Goal: Task Accomplishment & Management: Complete application form

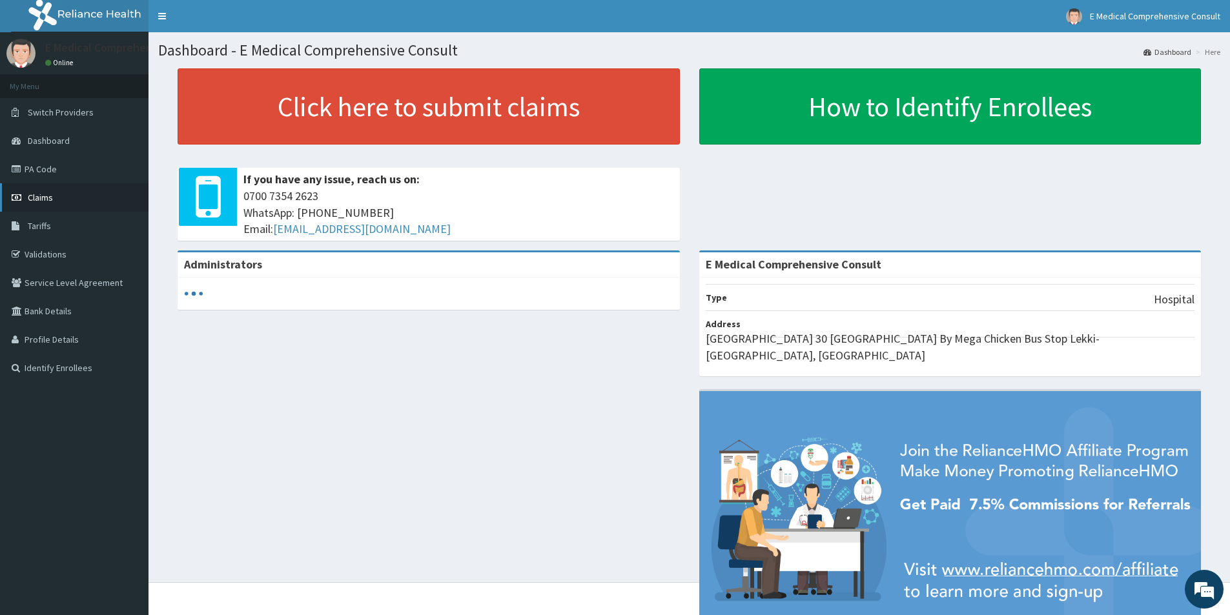
click at [27, 197] on link "Claims" at bounding box center [74, 197] width 148 height 28
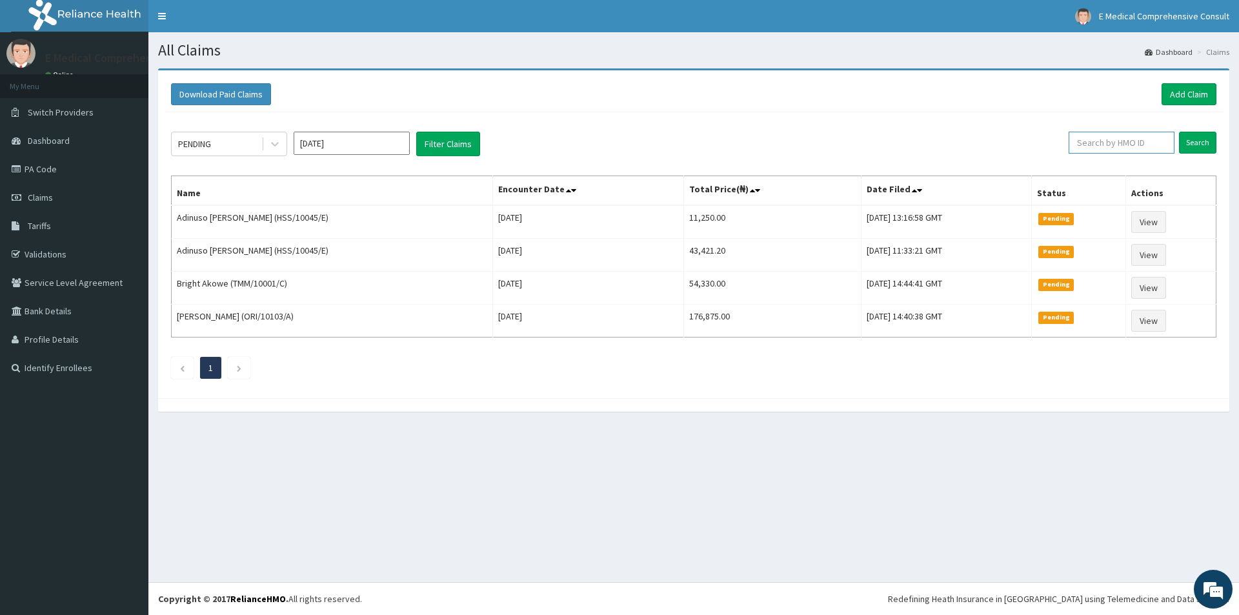
click at [1102, 140] on input "text" at bounding box center [1122, 143] width 106 height 22
paste input "HSS/10045/E"
type input "HSS/10045/E"
click at [1199, 148] on input "Search" at bounding box center [1197, 143] width 37 height 22
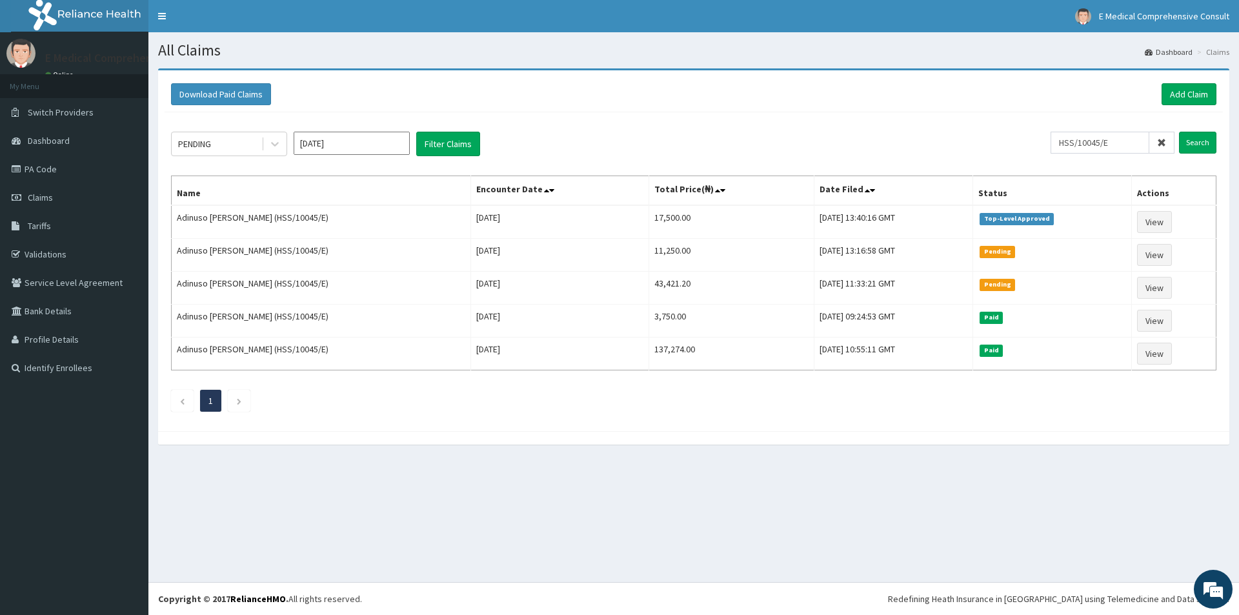
click at [1160, 147] on icon at bounding box center [1161, 142] width 9 height 9
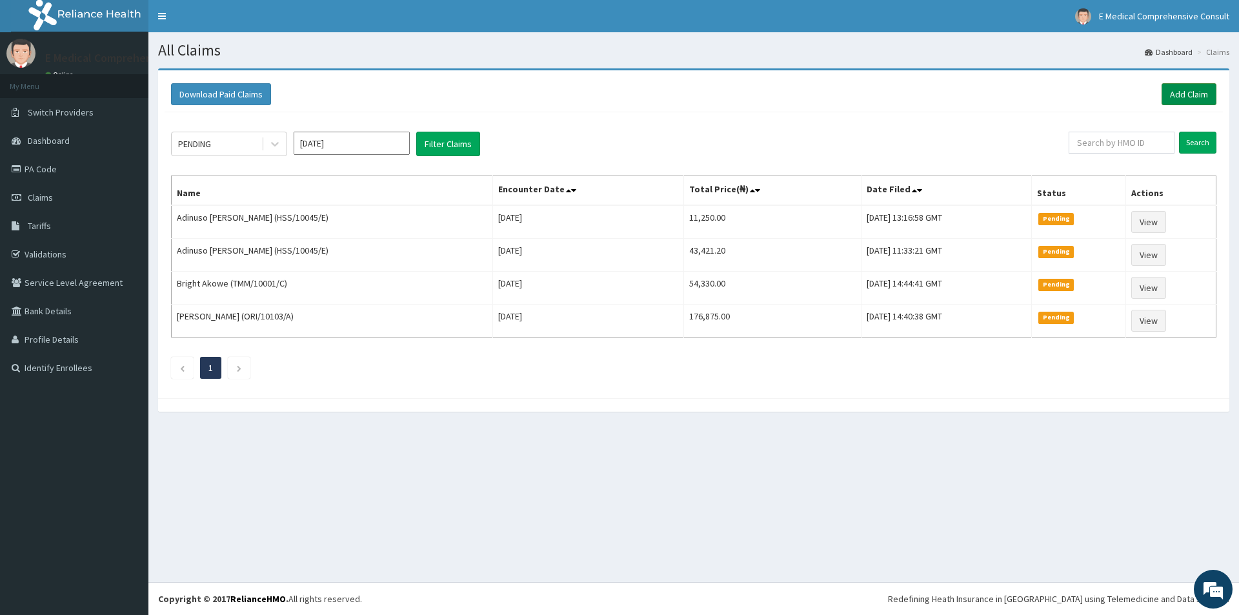
click at [1185, 92] on link "Add Claim" at bounding box center [1189, 94] width 55 height 22
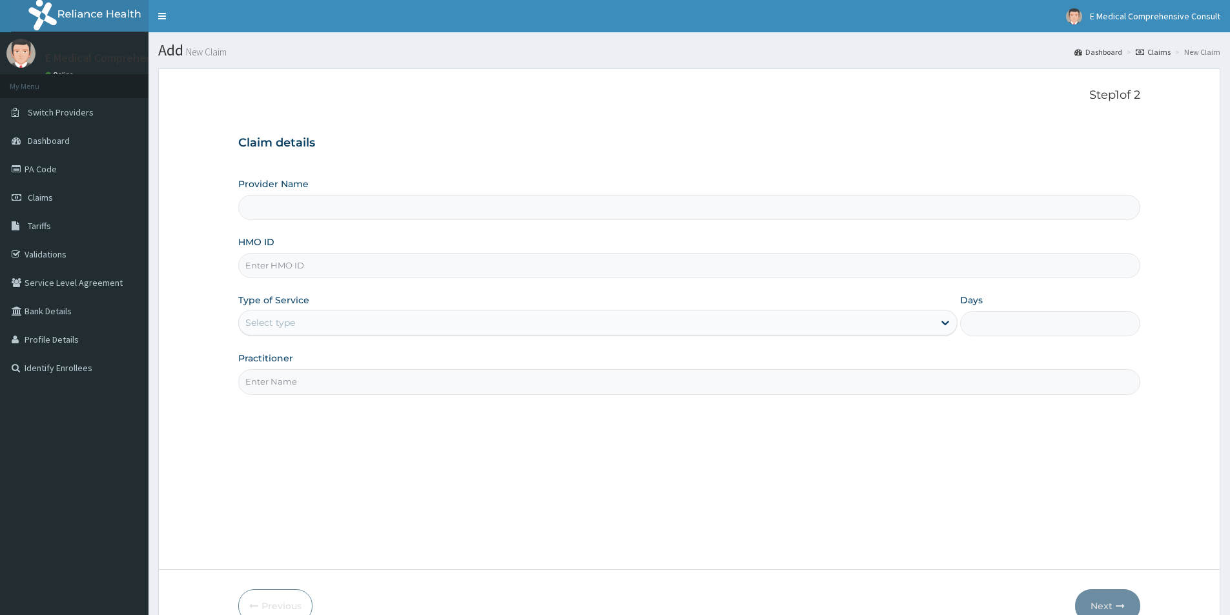
click at [511, 197] on input "Provider Name" at bounding box center [689, 207] width 902 height 25
type input "E Medical Comprehensive Consult"
click at [471, 279] on div "Provider Name E Medical Comprehensive Consult HMO ID Type of Service Select typ…" at bounding box center [689, 285] width 902 height 217
click at [471, 273] on input "HMO ID" at bounding box center [689, 265] width 902 height 25
paste input "HIA/11414/A"
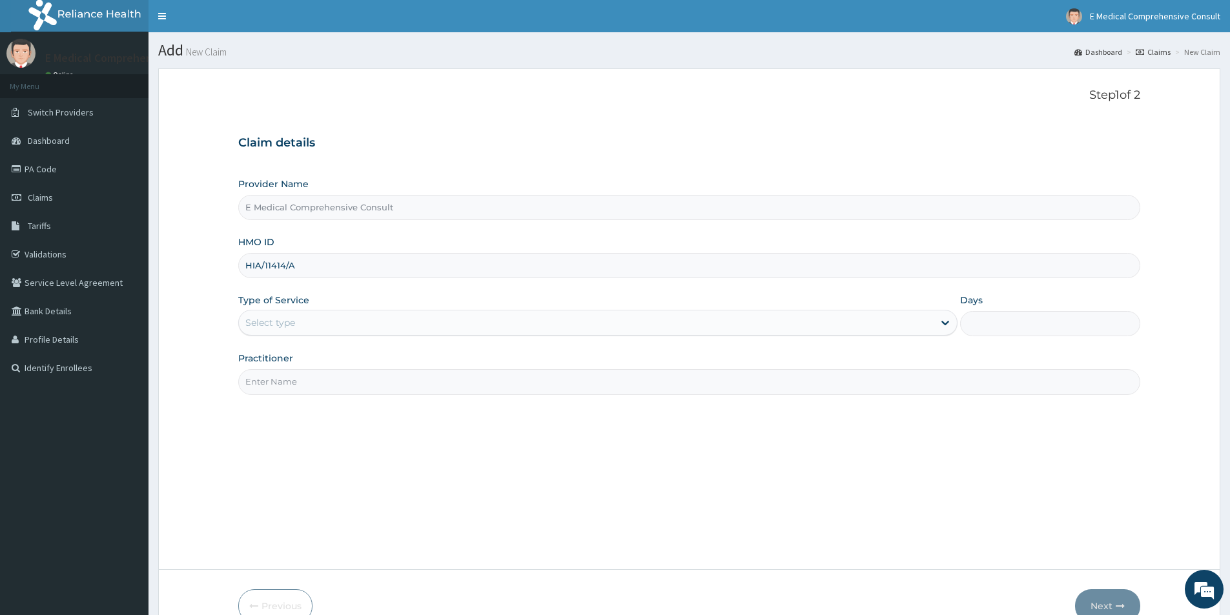
type input "HIA/11414/A"
click at [440, 330] on div "Select type" at bounding box center [586, 322] width 694 height 21
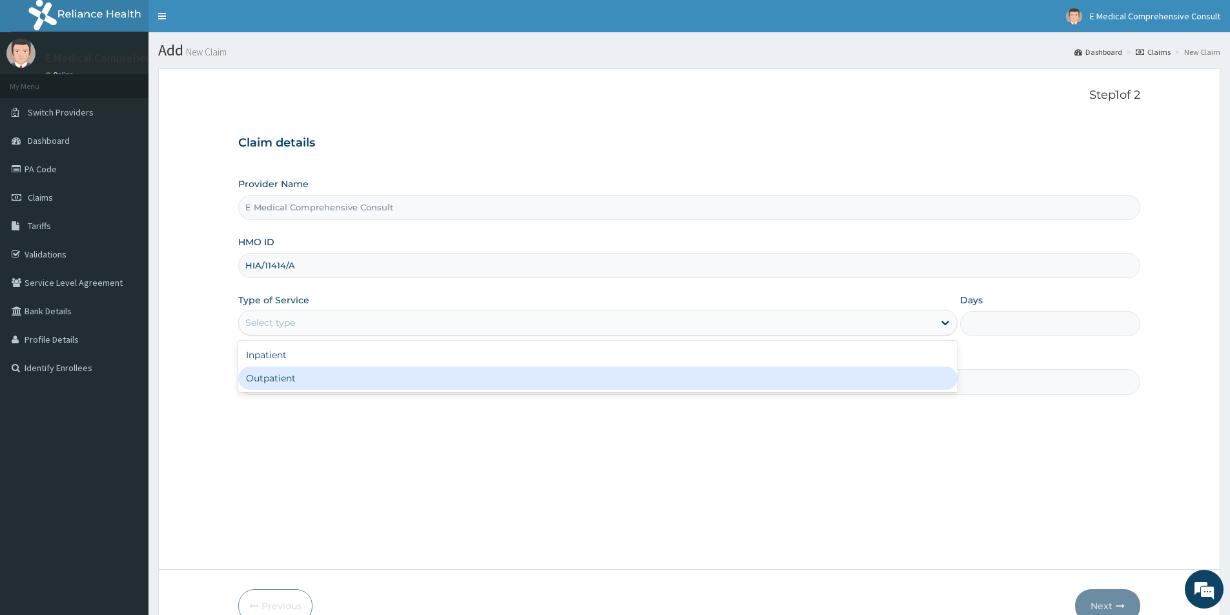
click at [409, 390] on div "Outpatient" at bounding box center [597, 378] width 719 height 23
type input "1"
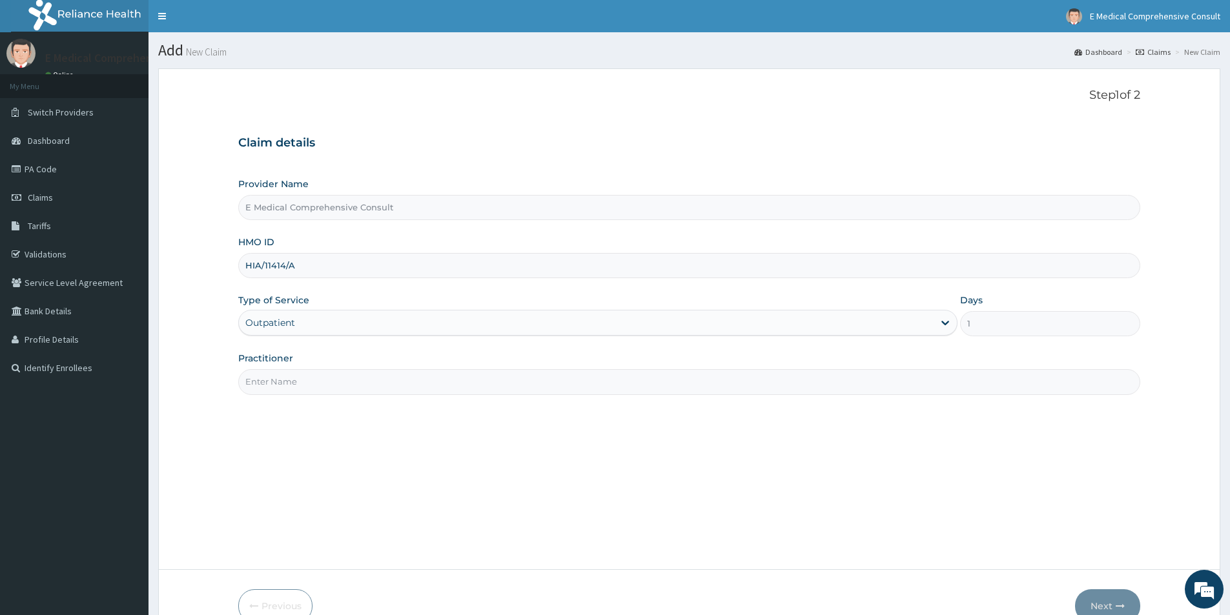
click at [409, 384] on input "Practitioner" at bounding box center [689, 381] width 902 height 25
type input "[PERSON_NAME]"
click at [1090, 606] on button "Next" at bounding box center [1107, 606] width 65 height 34
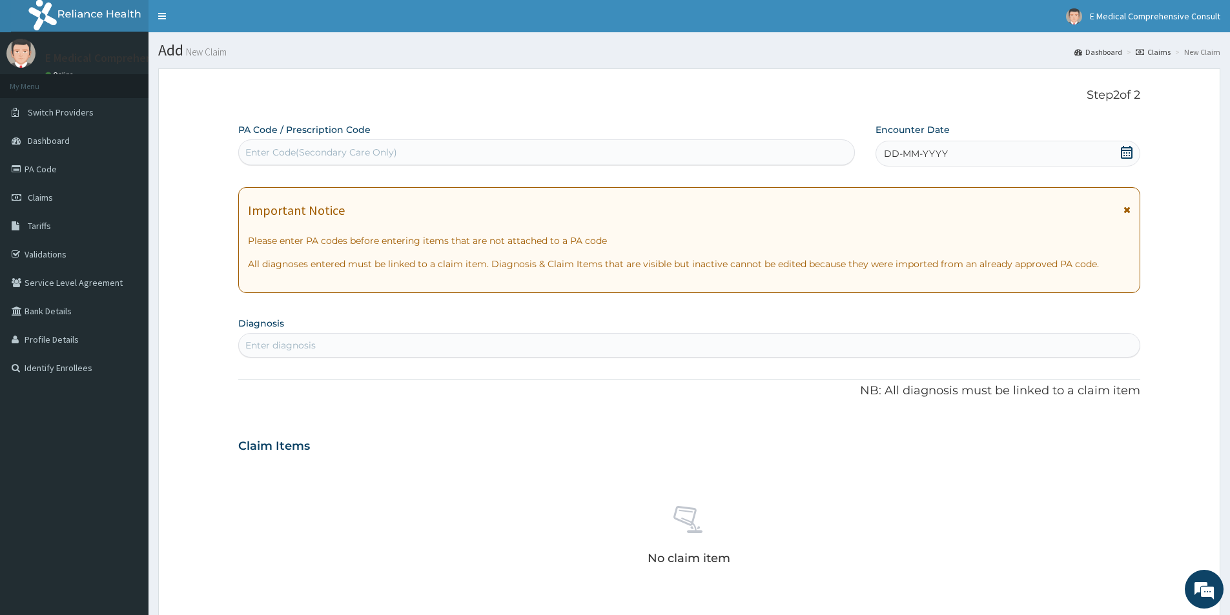
click at [370, 152] on div "Enter Code(Secondary Care Only)" at bounding box center [321, 152] width 152 height 13
paste input "PA/4C01E0"
type input "PA/4C01E0"
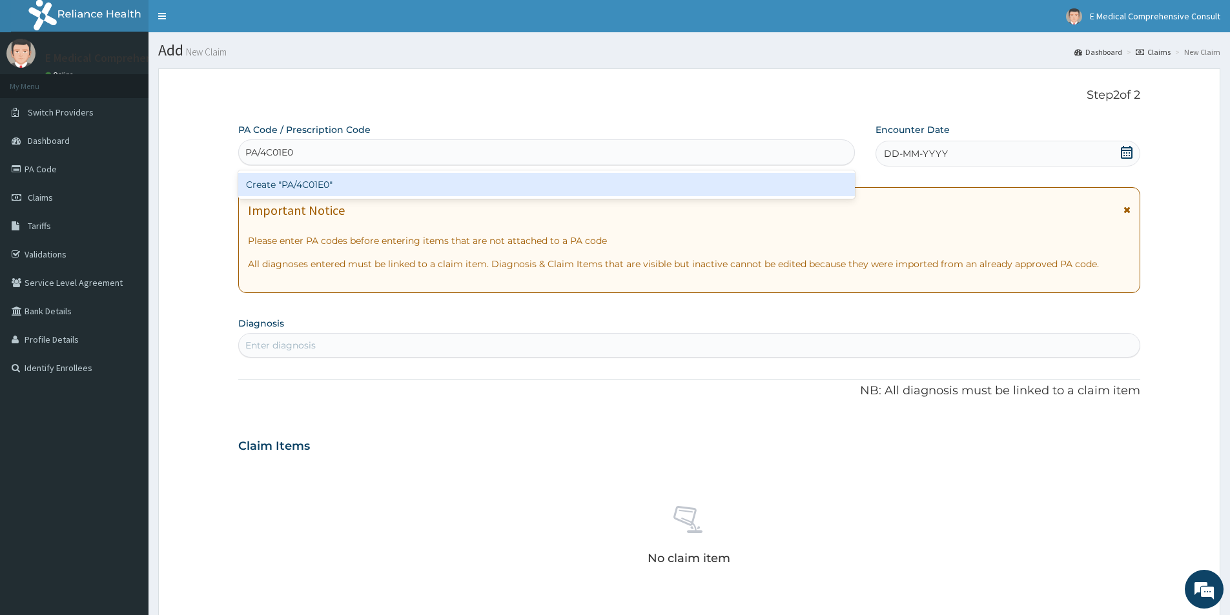
click at [353, 183] on div "Create "PA/4C01E0"" at bounding box center [546, 184] width 616 height 23
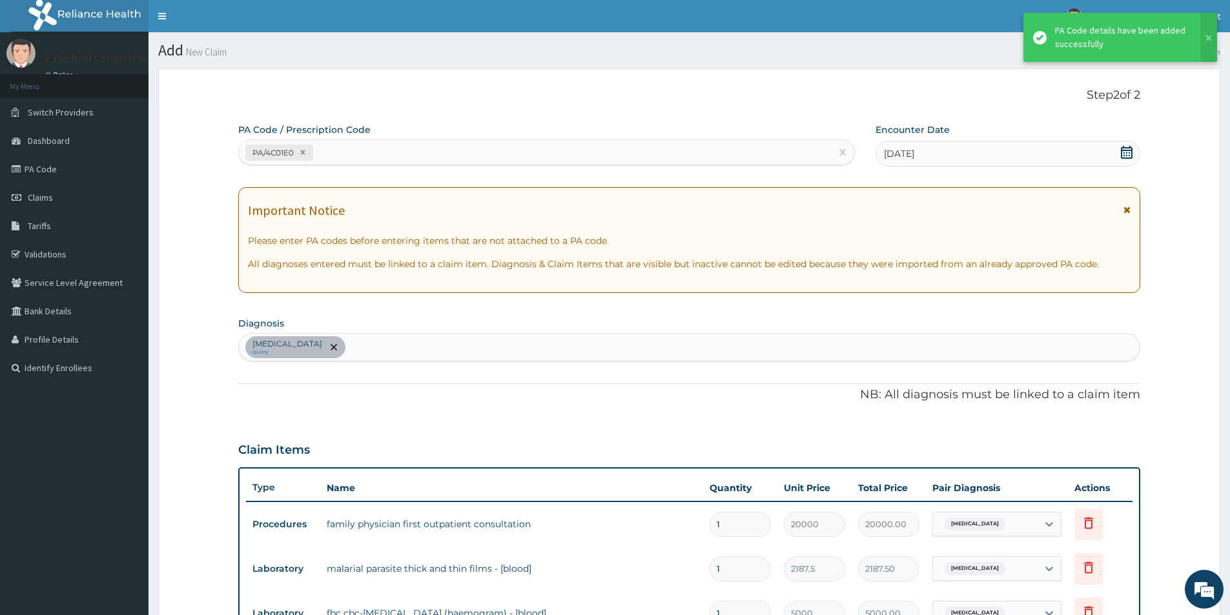
scroll to position [11, 0]
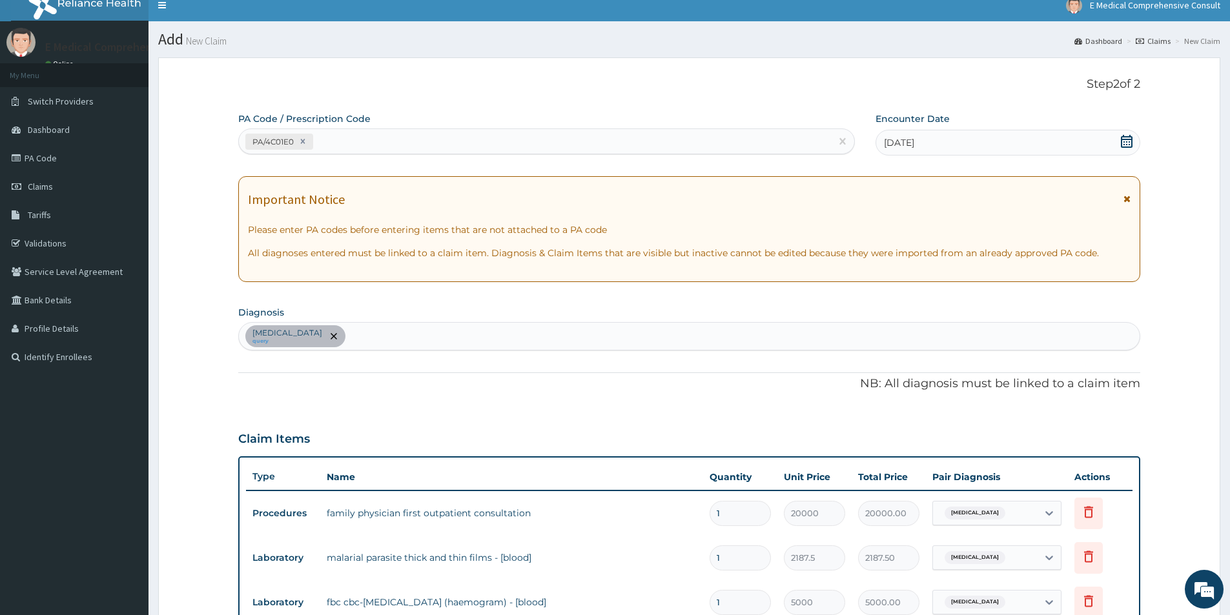
click at [329, 139] on div "PA/4C01E0" at bounding box center [535, 141] width 592 height 21
paste input "PA/625C0C"
type input "PA/625C0C"
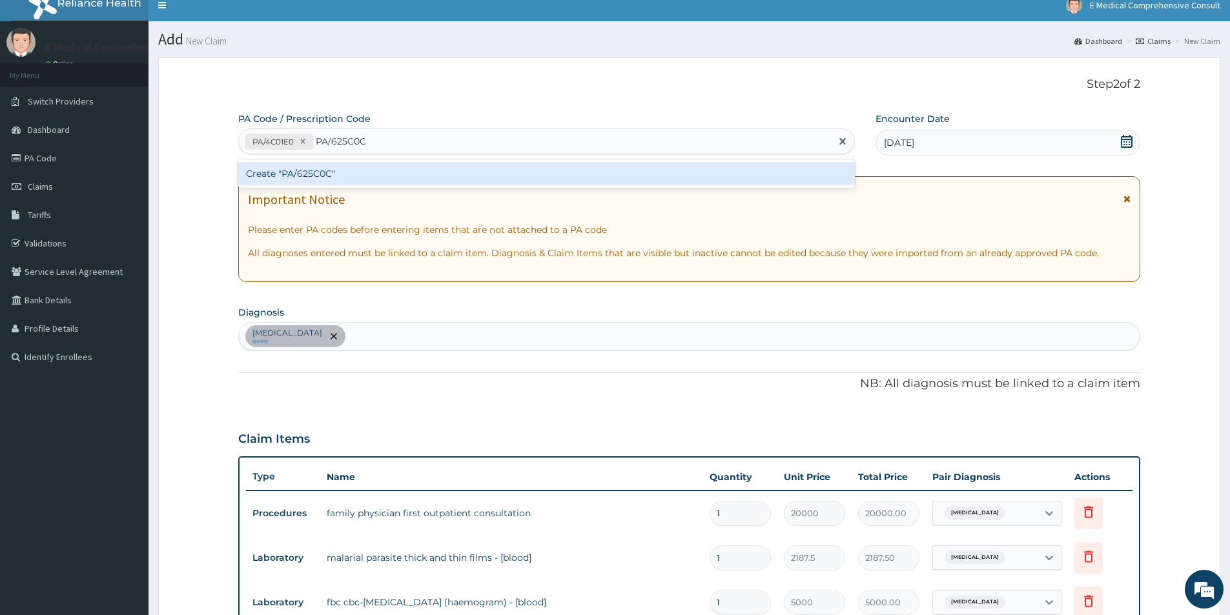
click at [294, 172] on div "Create "PA/625C0C"" at bounding box center [546, 173] width 616 height 23
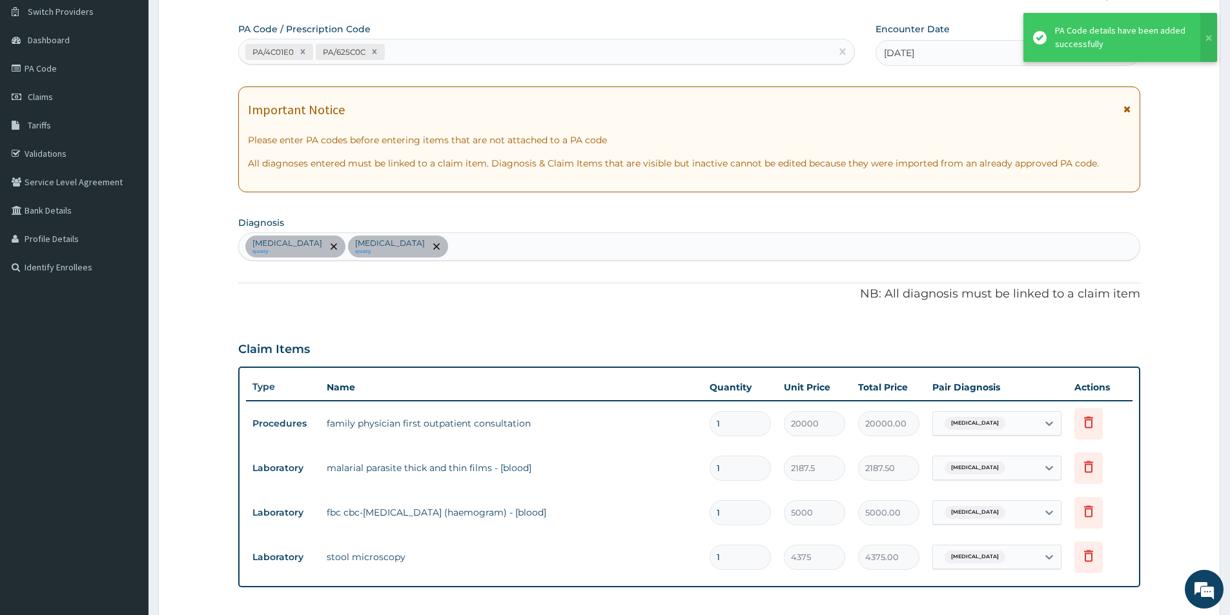
scroll to position [92, 0]
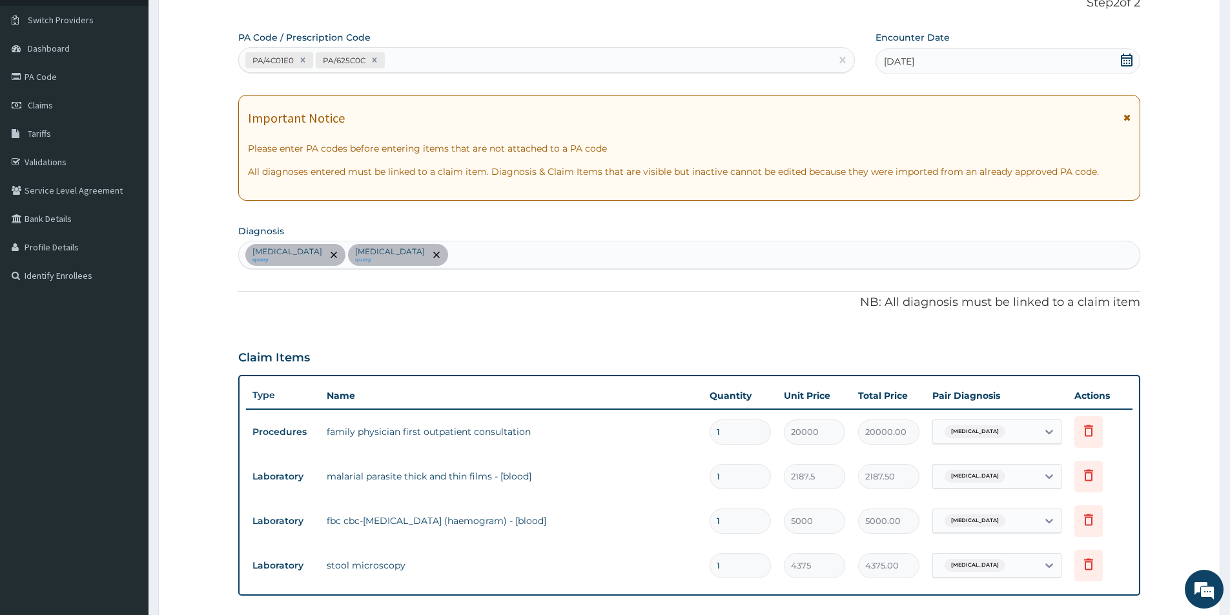
click at [429, 65] on div "PA/4C01E0 PA/625C0C" at bounding box center [535, 60] width 592 height 21
paste input "PA/6F7DA8"
type input "PA/6F7DA8"
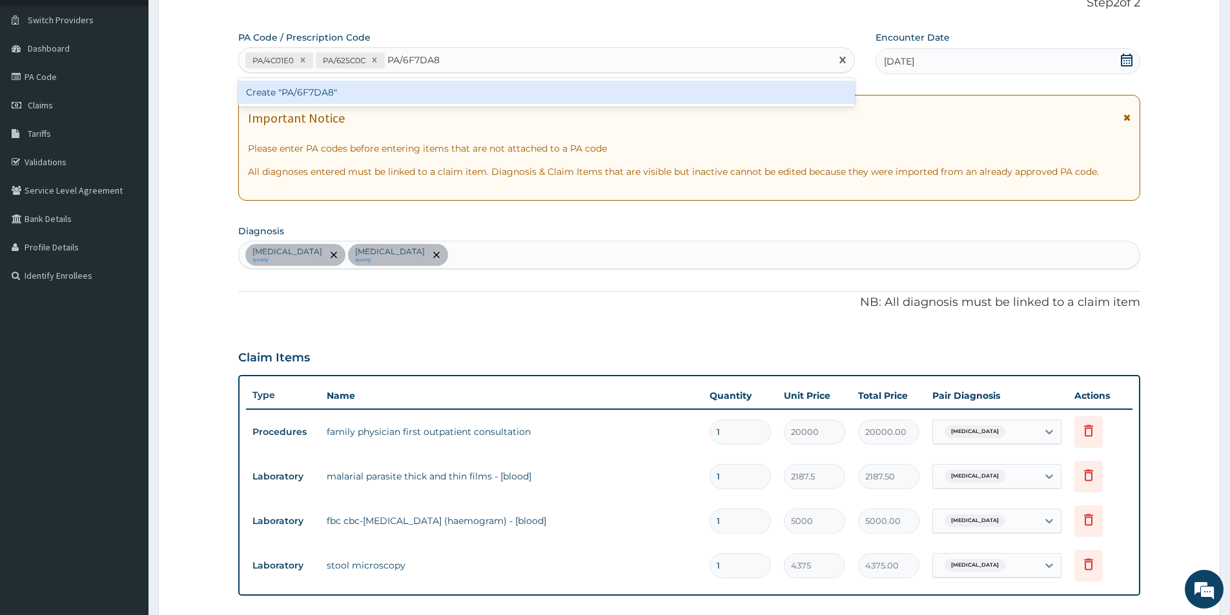
click at [423, 96] on div "Create "PA/6F7DA8"" at bounding box center [546, 92] width 616 height 23
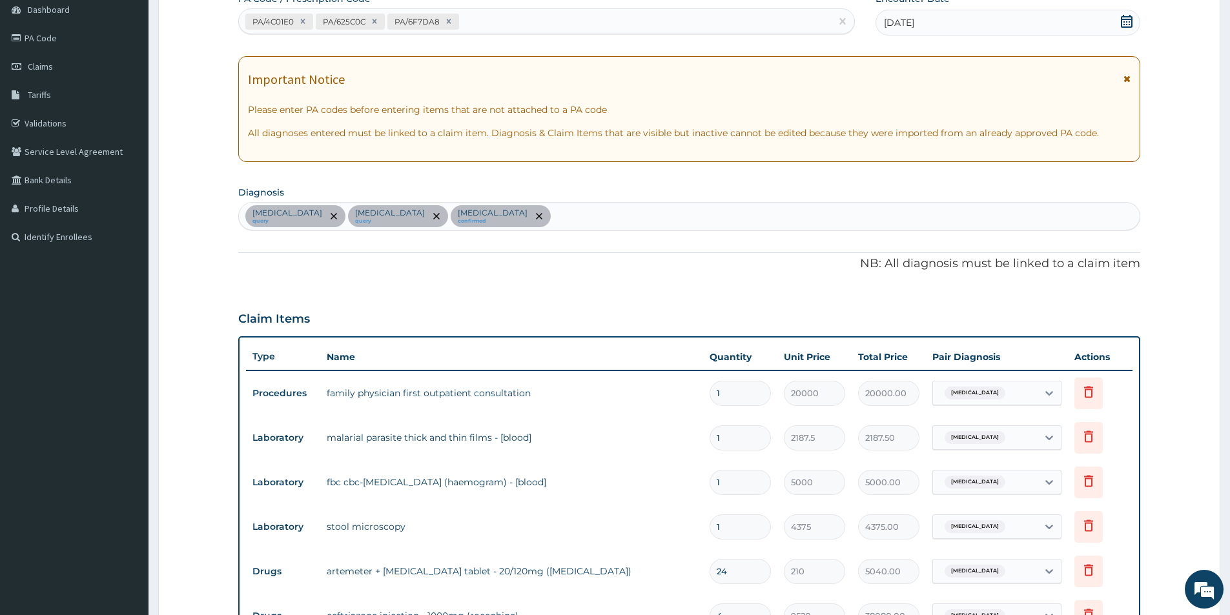
scroll to position [0, 0]
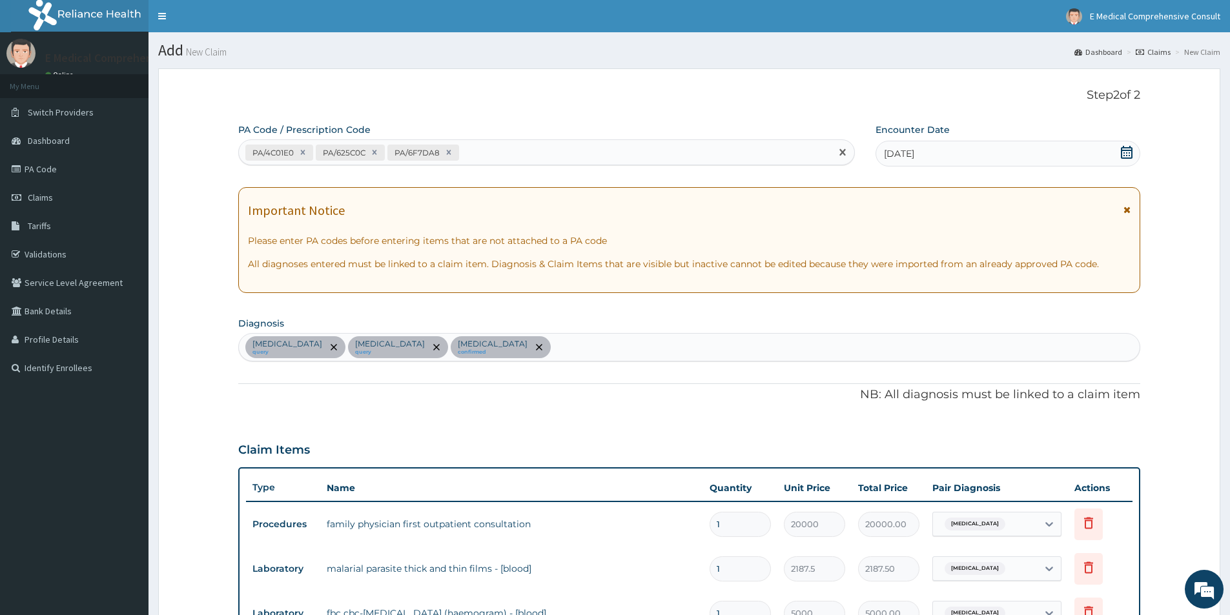
click at [487, 150] on div "PA/4C01E0 PA/625C0C PA/6F7DA8" at bounding box center [535, 152] width 592 height 21
paste input "PA/C2C150"
type input "PA/C2C150"
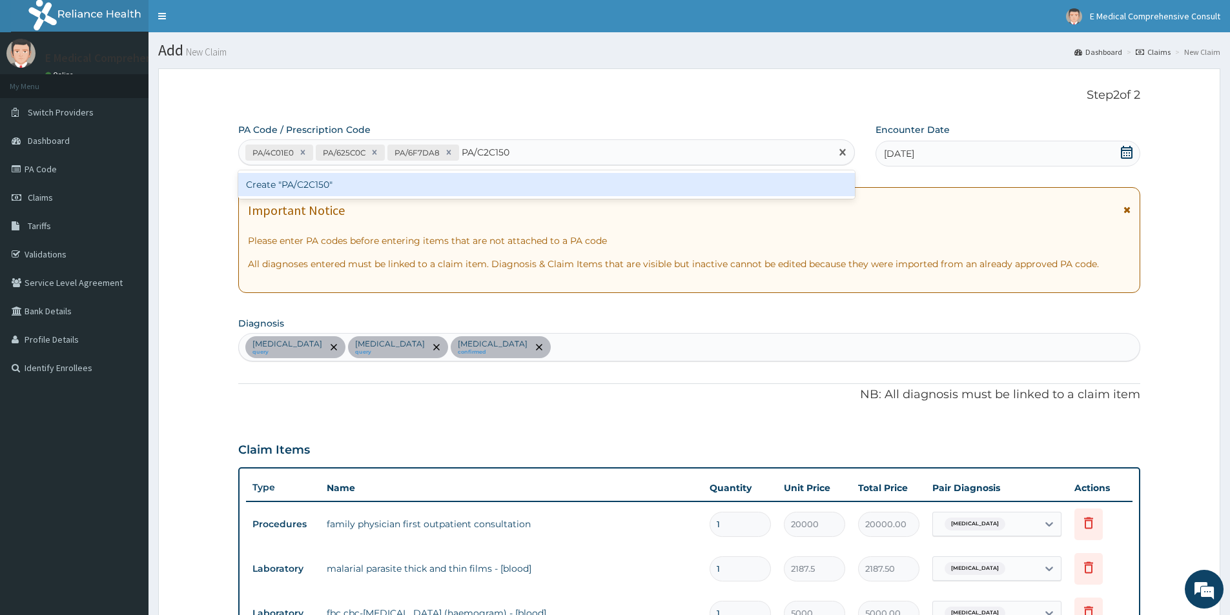
click at [462, 185] on div "Create "PA/C2C150"" at bounding box center [546, 184] width 616 height 23
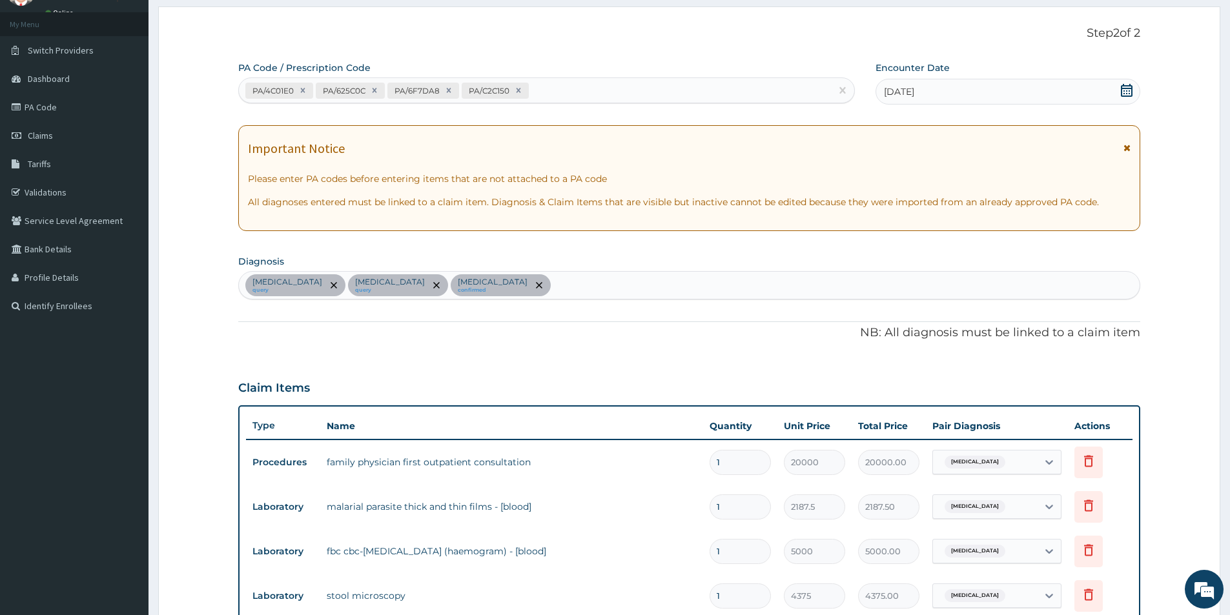
scroll to position [46, 0]
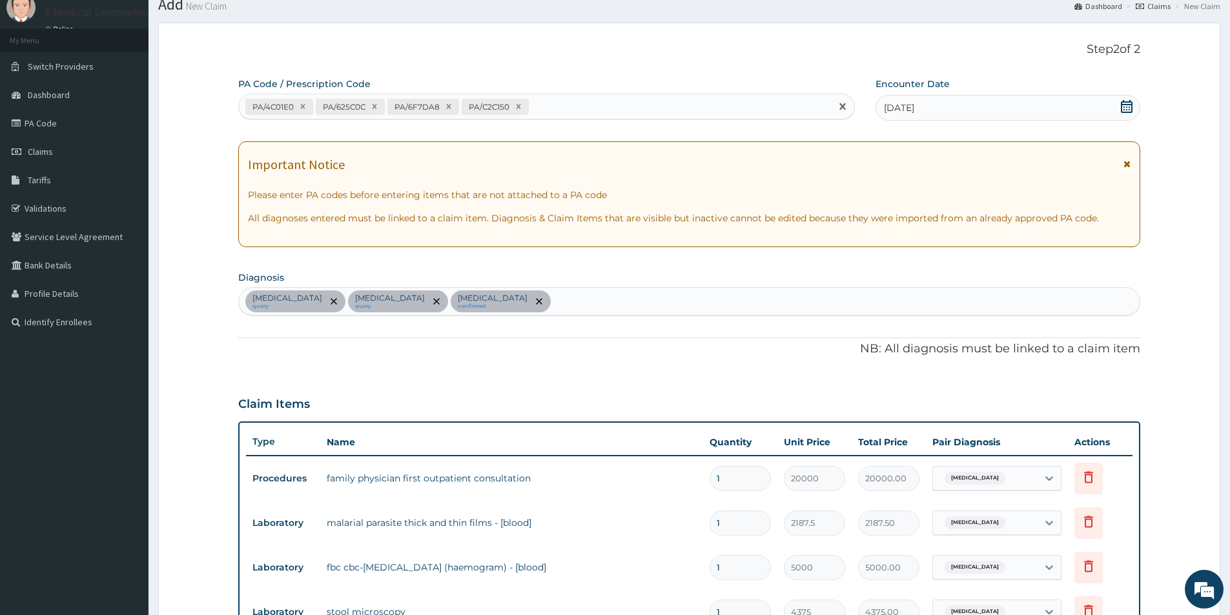
click at [565, 104] on div "PA/4C01E0 PA/625C0C PA/6F7DA8 PA/C2C150" at bounding box center [535, 106] width 592 height 21
paste input "PA/82F8B7"
type input "PA/82F8B7"
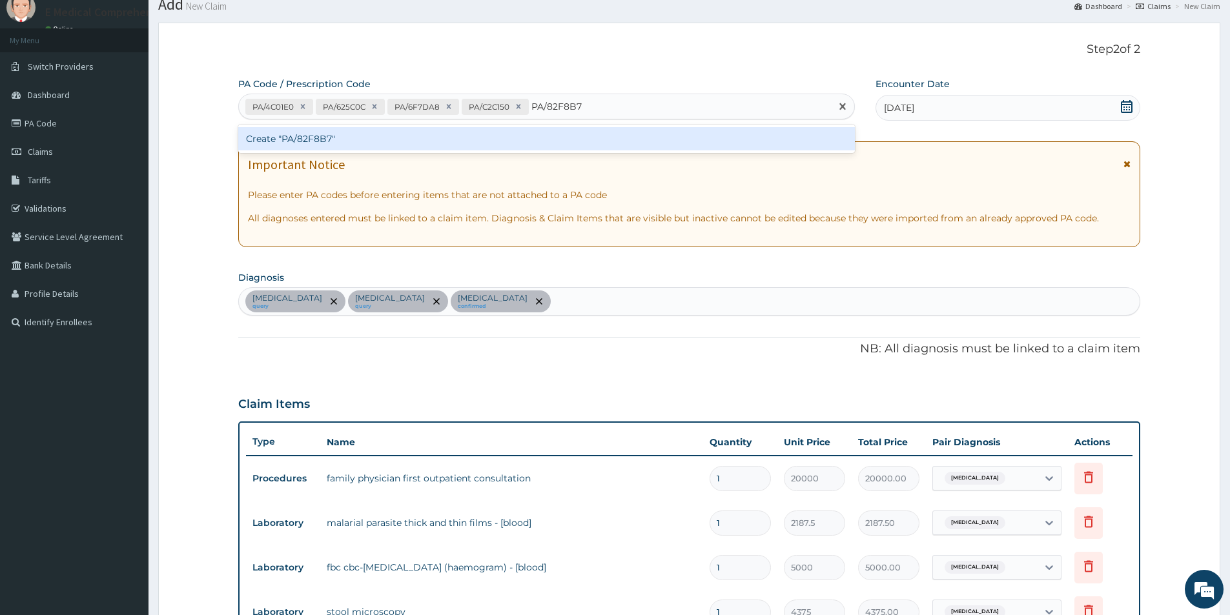
click at [483, 136] on div "Create "PA/82F8B7"" at bounding box center [546, 138] width 616 height 23
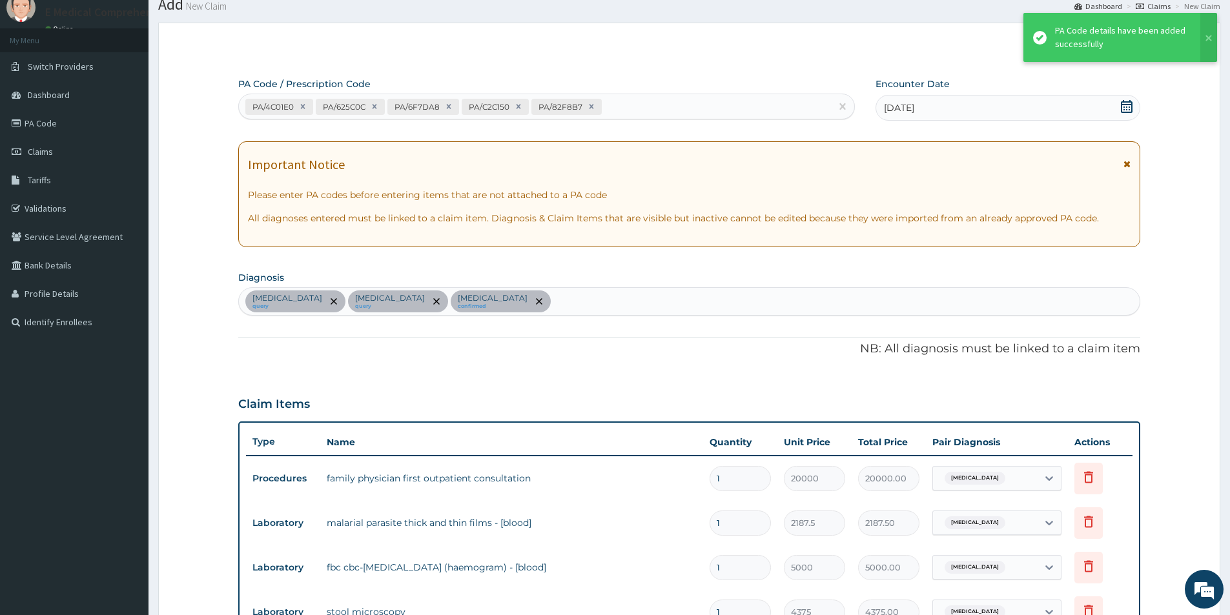
scroll to position [885, 0]
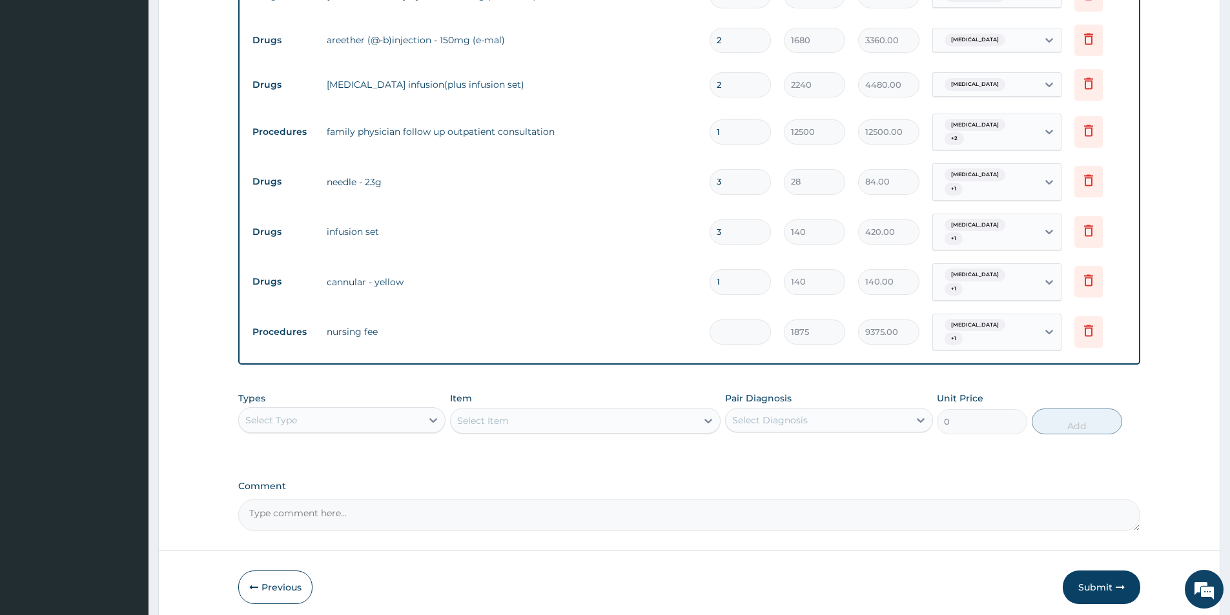
type input "0.00"
type input "3"
type input "5625.00"
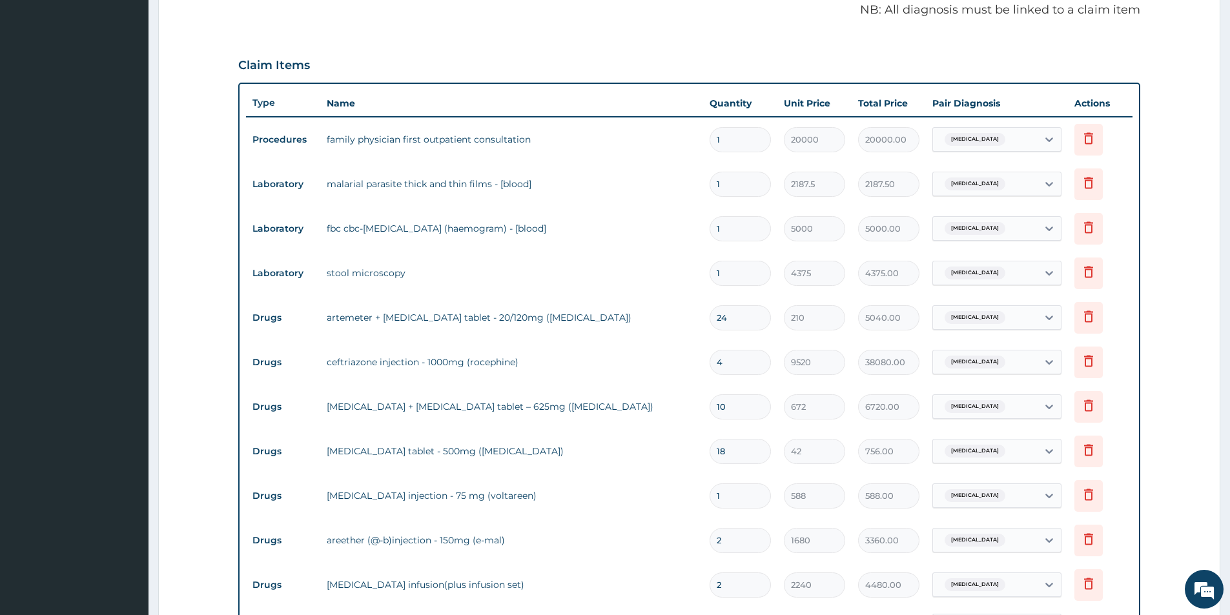
scroll to position [369, 0]
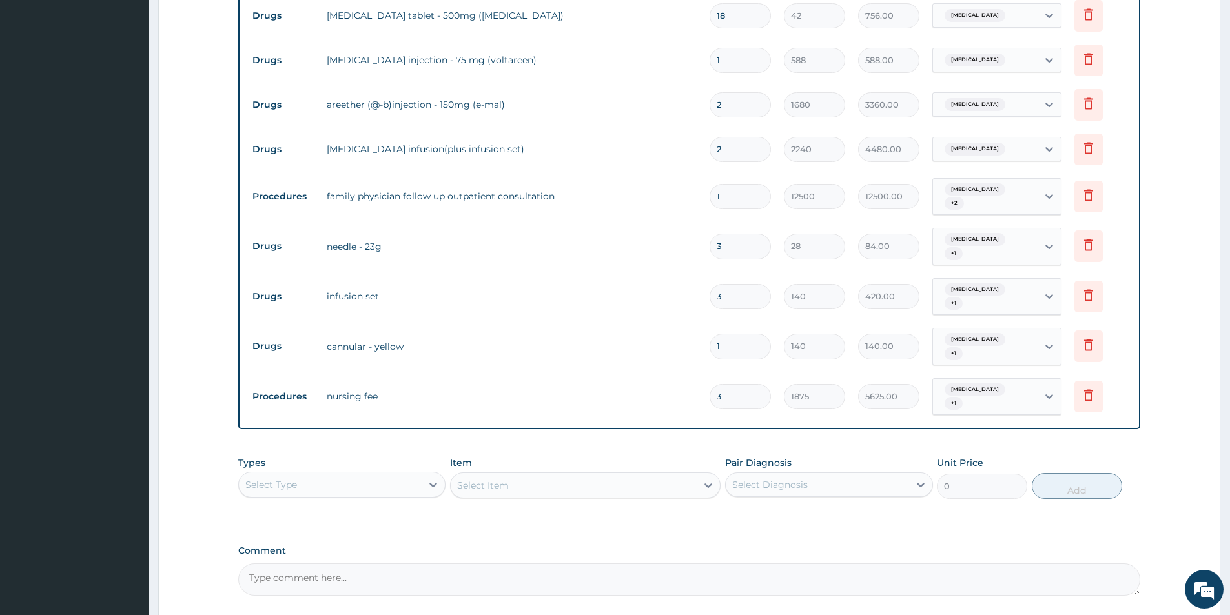
type input "2"
type input "3750.00"
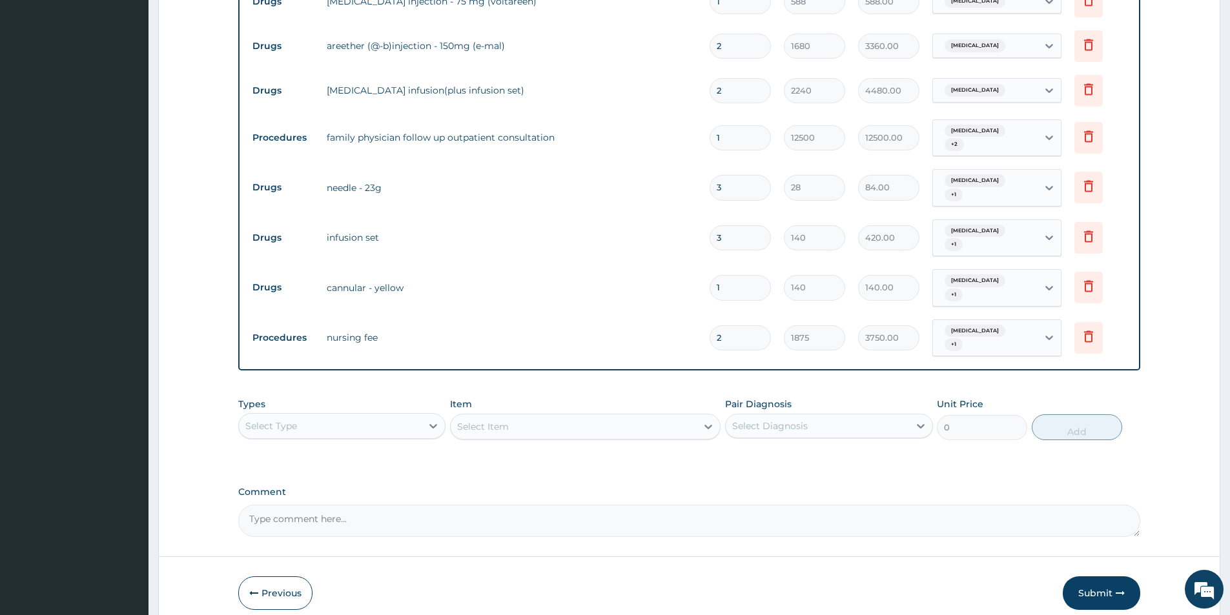
scroll to position [909, 0]
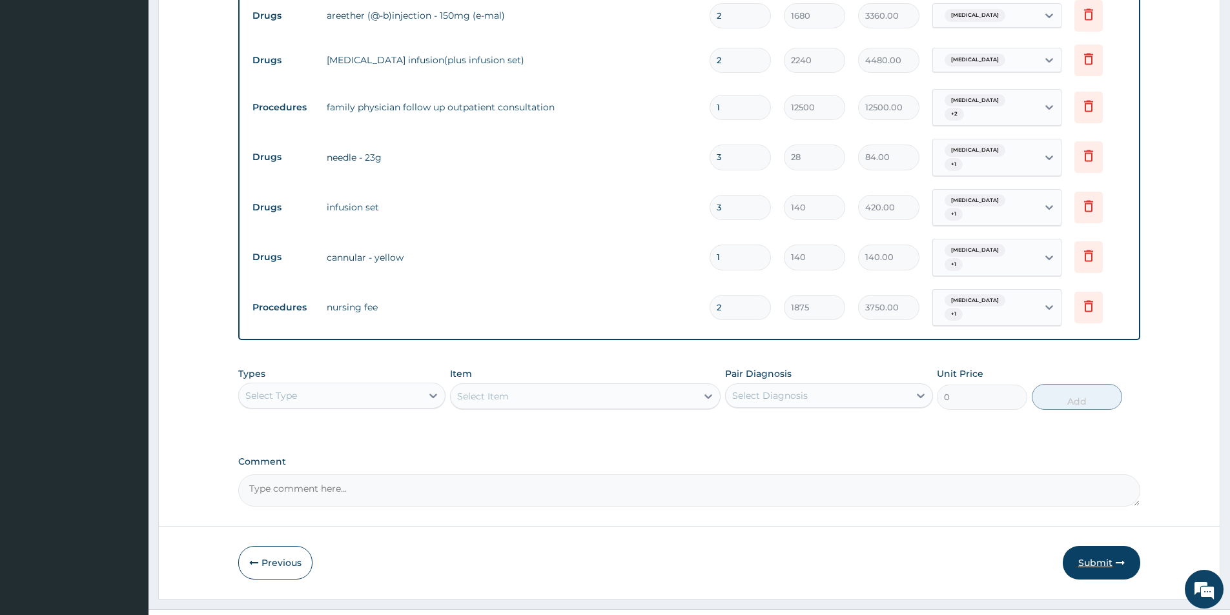
type input "2"
click at [1098, 546] on button "Submit" at bounding box center [1100, 563] width 77 height 34
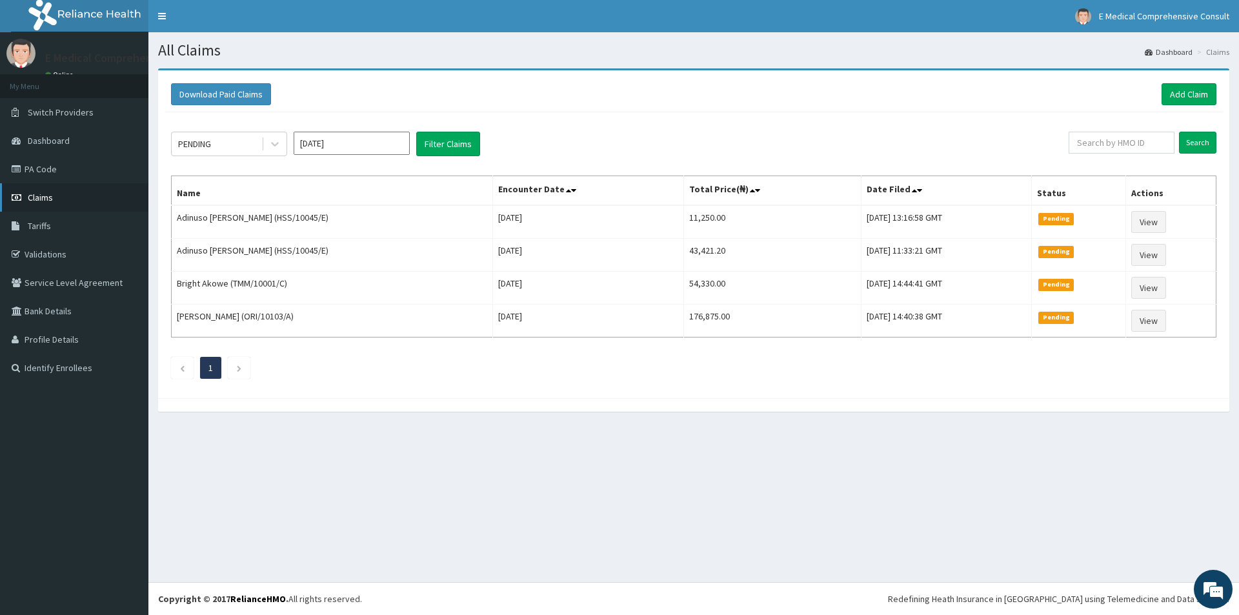
click at [38, 197] on span "Claims" at bounding box center [40, 198] width 25 height 12
click at [1104, 145] on input "text" at bounding box center [1122, 143] width 106 height 22
paste input "HIA/11414/A"
type input "HIA/11414/A"
click at [1200, 138] on input "Search" at bounding box center [1197, 143] width 37 height 22
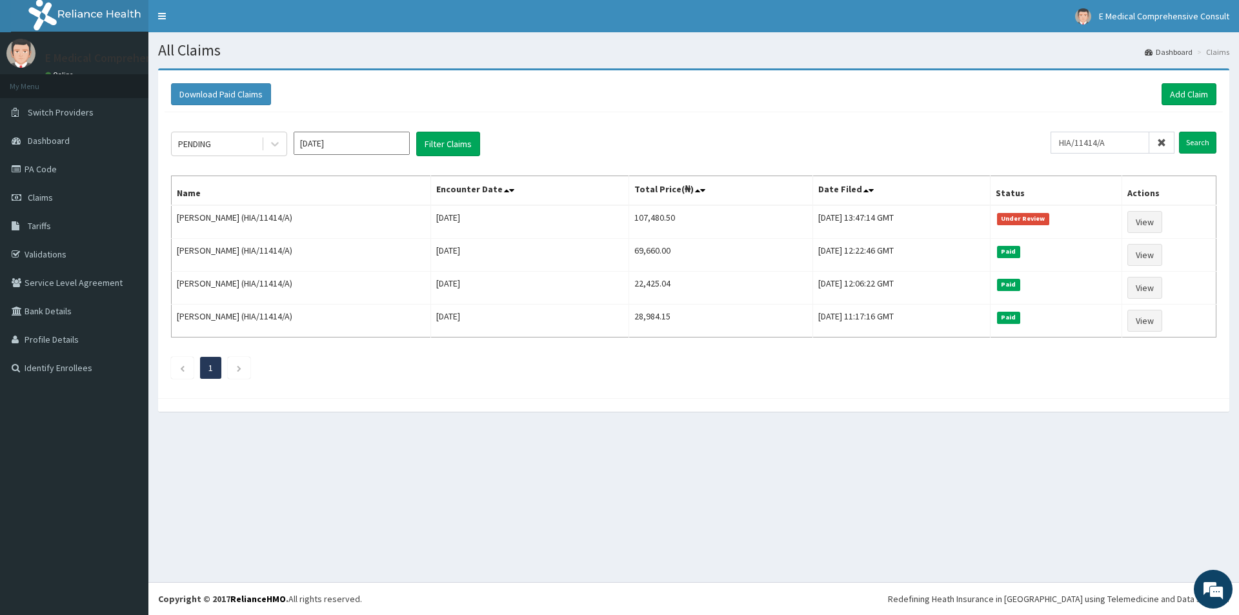
click at [1164, 143] on icon at bounding box center [1161, 142] width 9 height 9
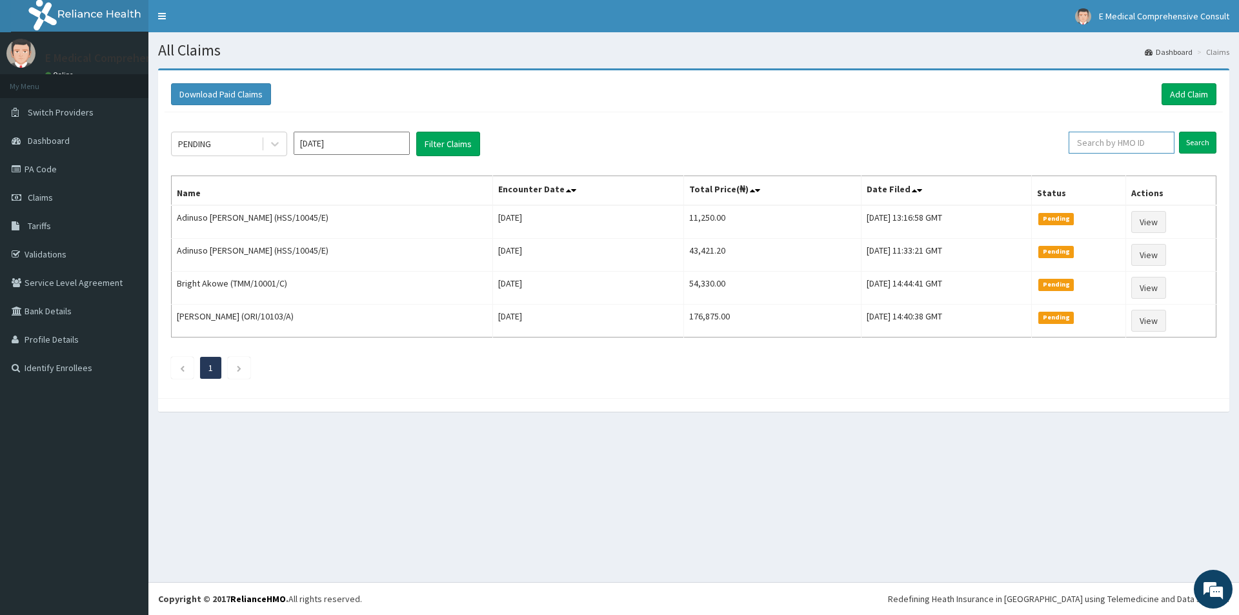
click at [1095, 147] on input "text" at bounding box center [1122, 143] width 106 height 22
click at [1177, 98] on link "Add Claim" at bounding box center [1189, 94] width 55 height 22
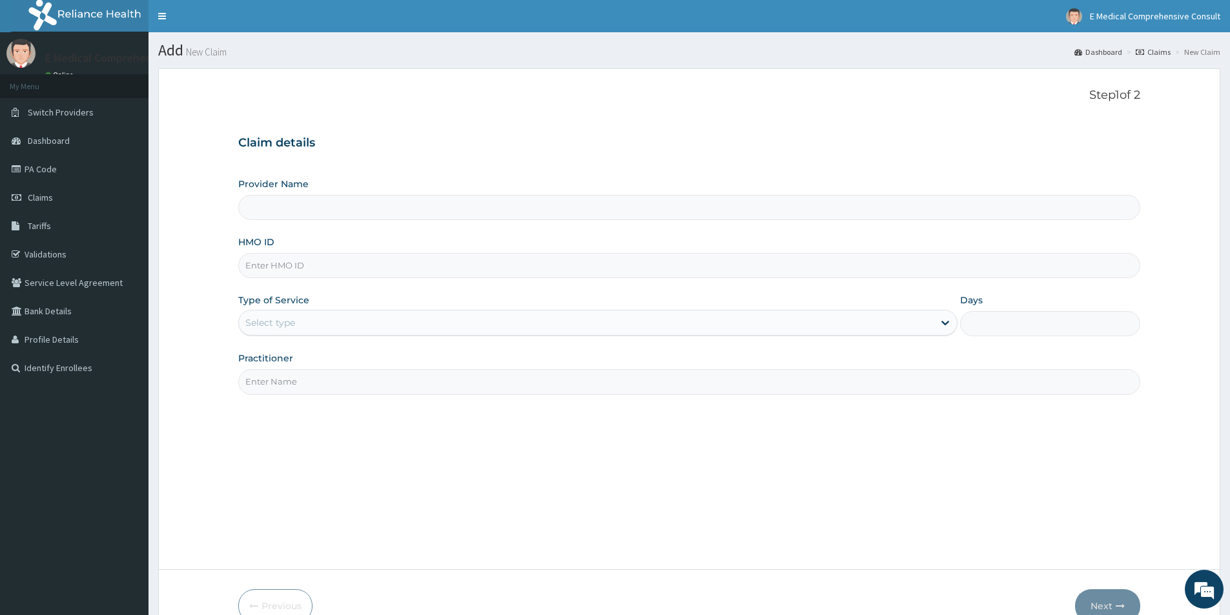
click at [296, 274] on input "HMO ID" at bounding box center [689, 265] width 902 height 25
type input "E Medical Comprehensive Consult"
paste input "KRE/10024/A"
type input "KRE/10024/A"
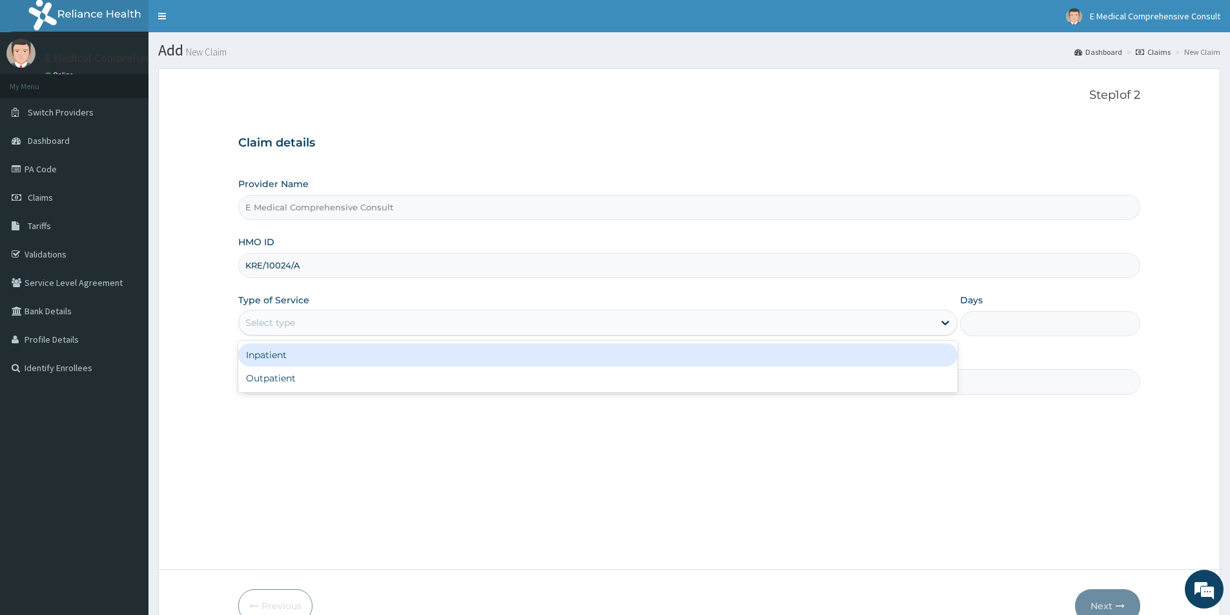
click at [284, 332] on div "Select type" at bounding box center [586, 322] width 694 height 21
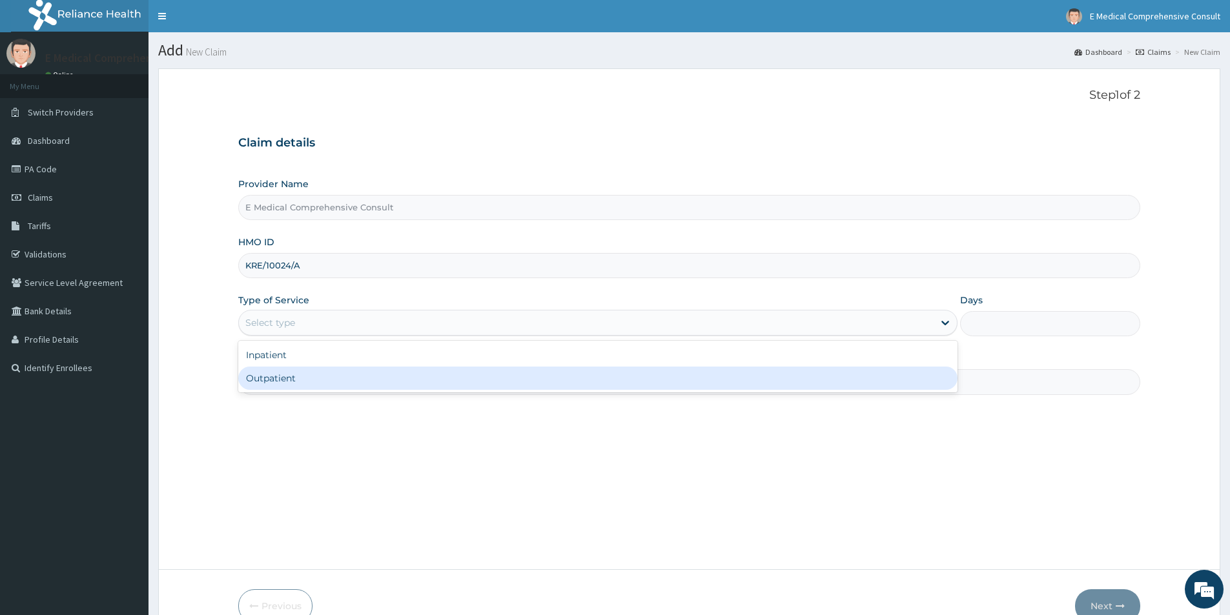
click at [286, 383] on div "Outpatient" at bounding box center [597, 378] width 719 height 23
type input "1"
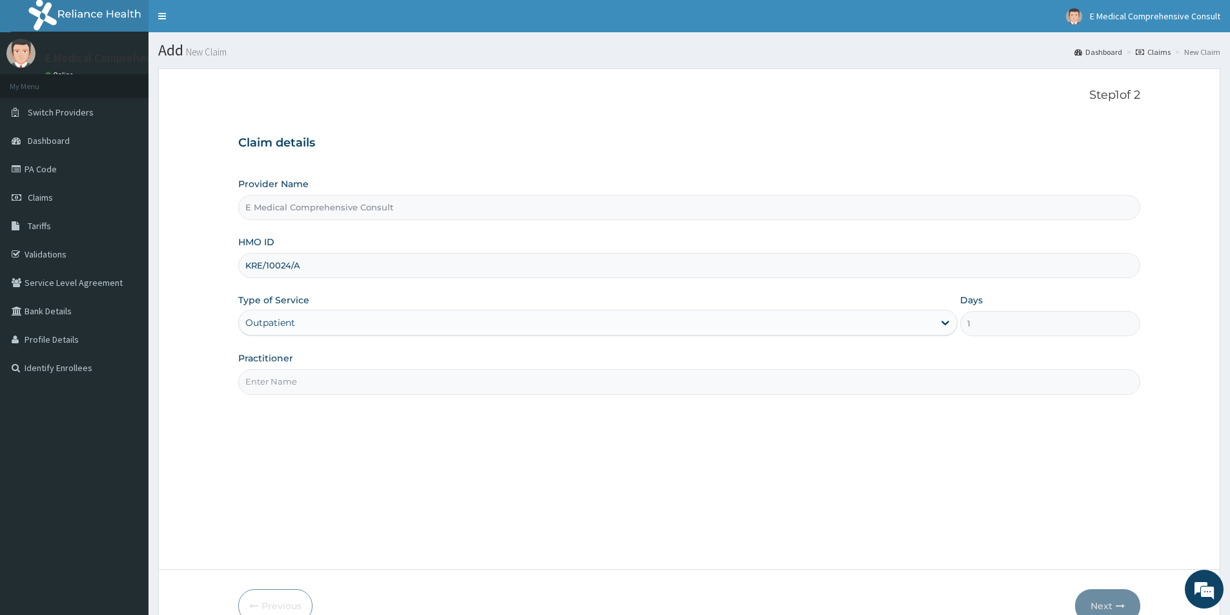
click at [287, 388] on input "Practitioner" at bounding box center [689, 381] width 902 height 25
type input "[PERSON_NAME]"
click at [1097, 606] on button "Next" at bounding box center [1107, 606] width 65 height 34
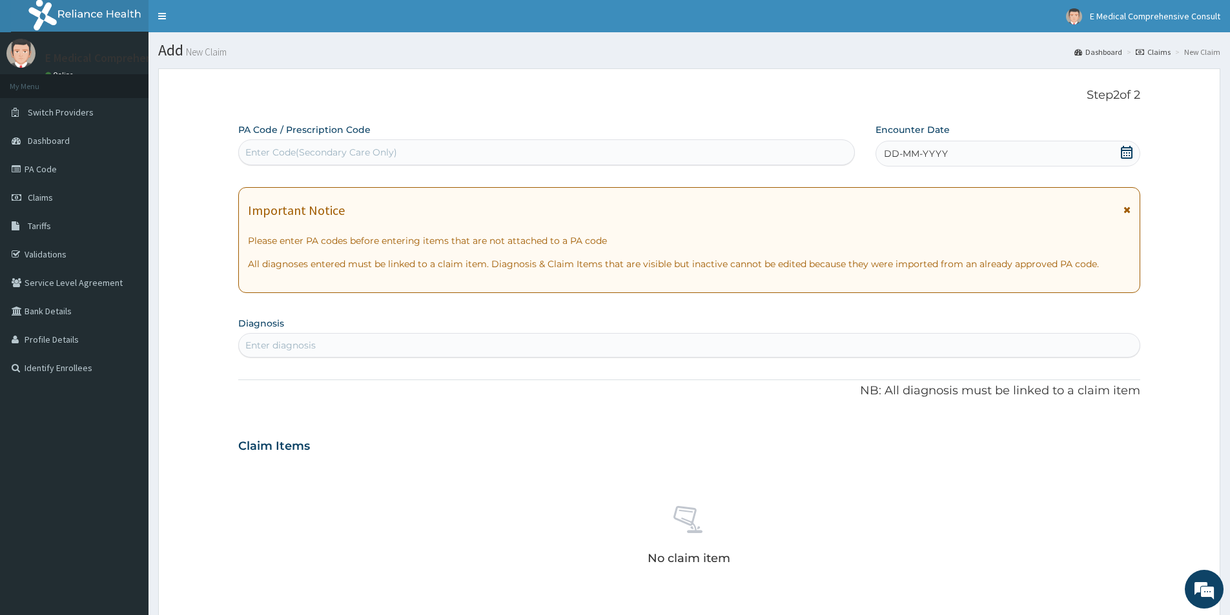
click at [317, 149] on div "Enter Code(Secondary Care Only)" at bounding box center [321, 152] width 152 height 13
paste input "PA/DC01DC"
type input "PA/DC01DC"
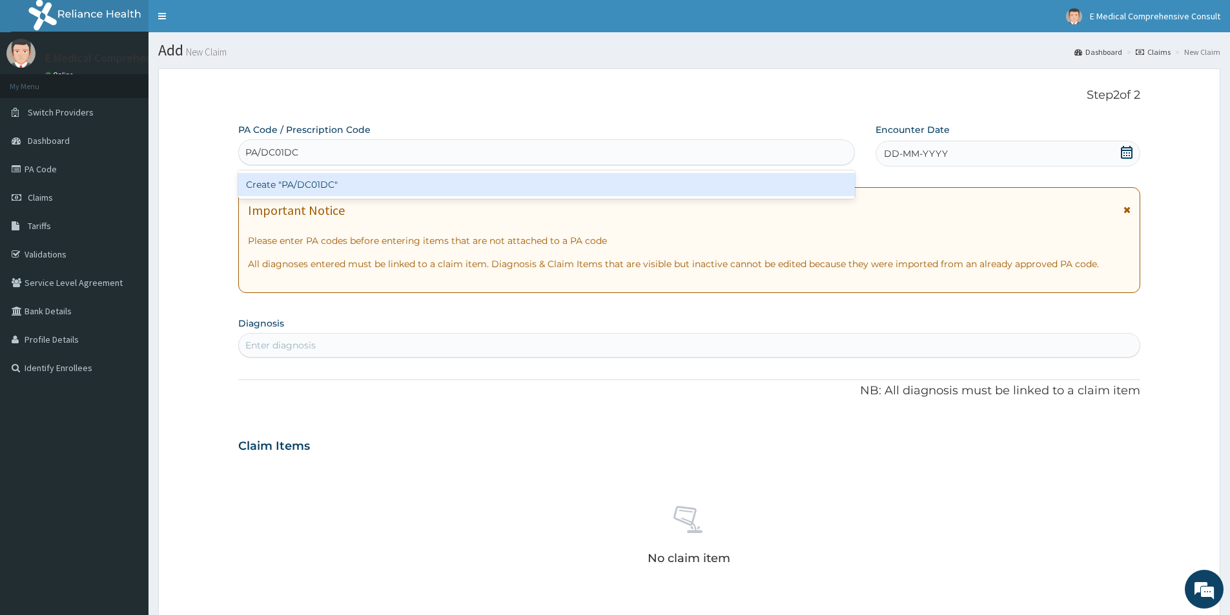
click at [279, 185] on div "Create "PA/DC01DC"" at bounding box center [546, 184] width 616 height 23
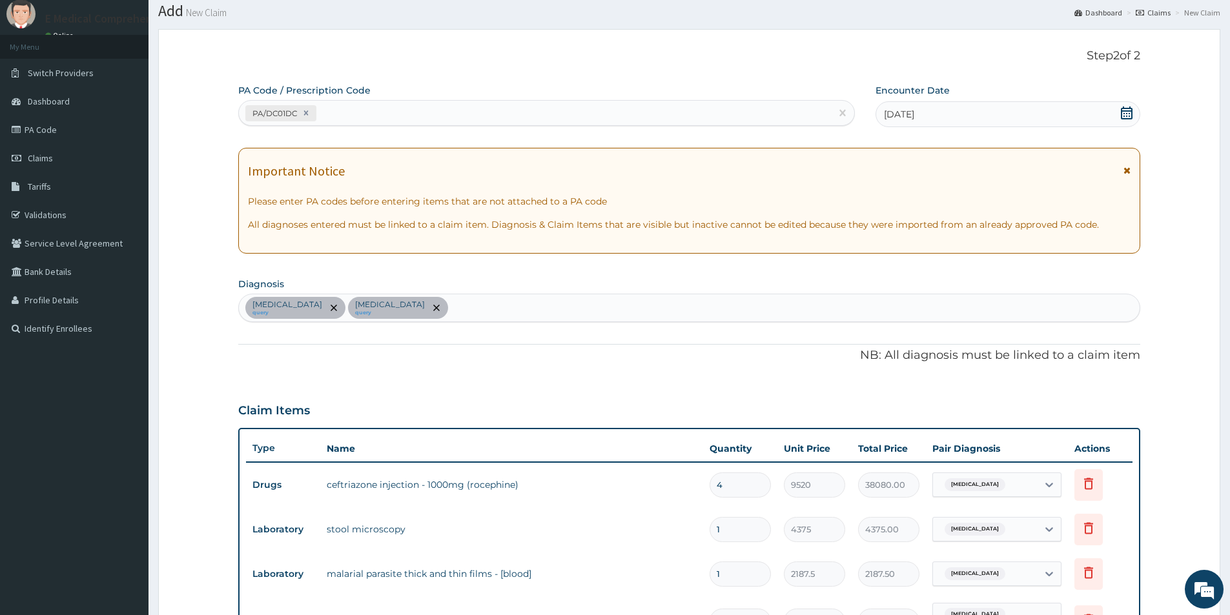
scroll to position [28, 0]
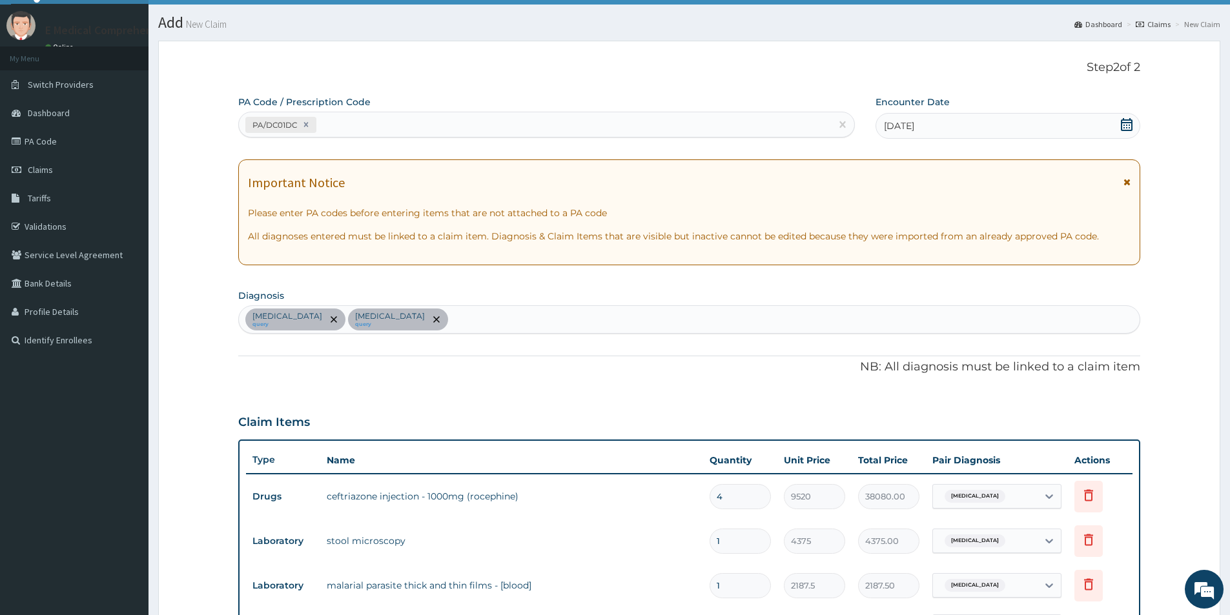
click at [380, 132] on div "PA/DC01DC" at bounding box center [535, 124] width 592 height 21
paste input "PA/D48B03"
type input "PA/D48B03"
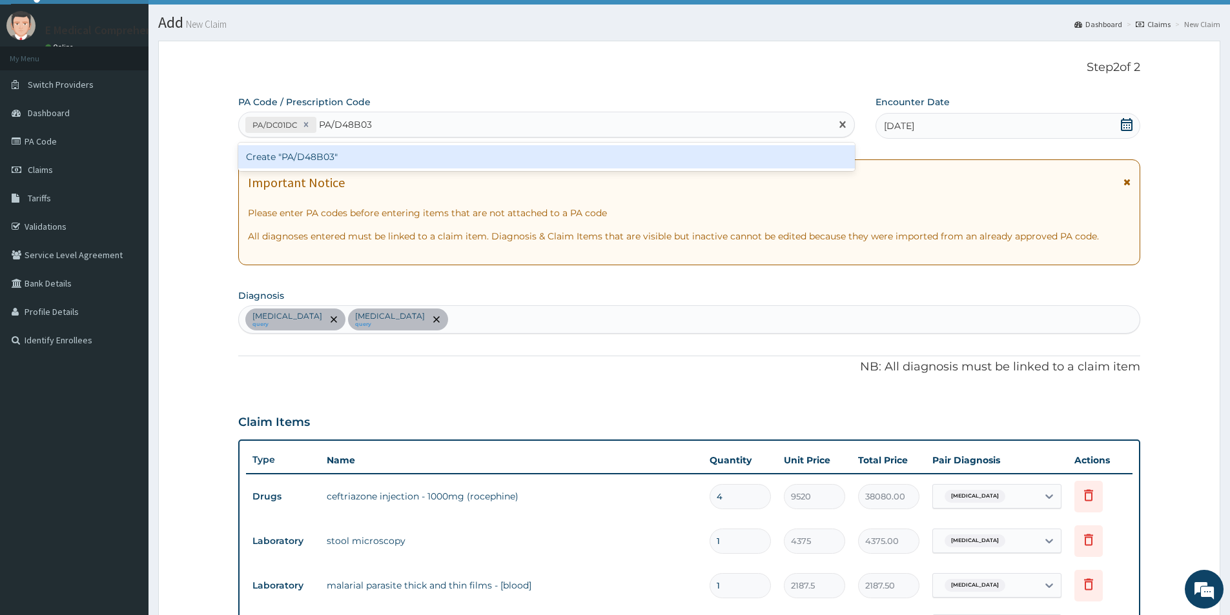
click at [380, 147] on div "Create "PA/D48B03"" at bounding box center [546, 156] width 616 height 23
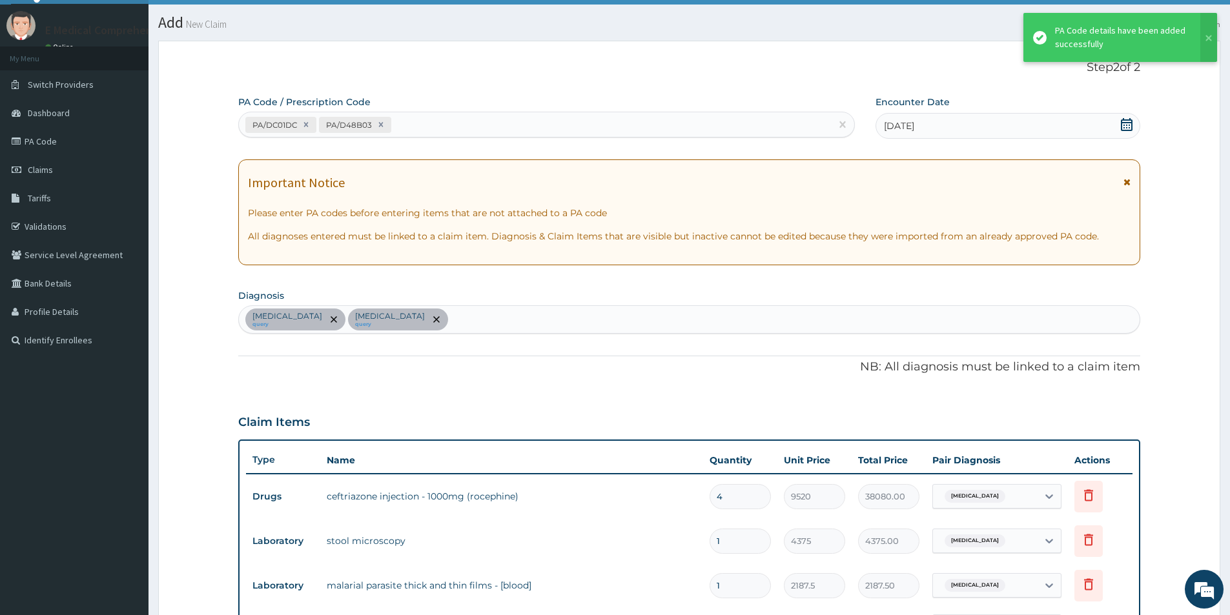
scroll to position [395, 0]
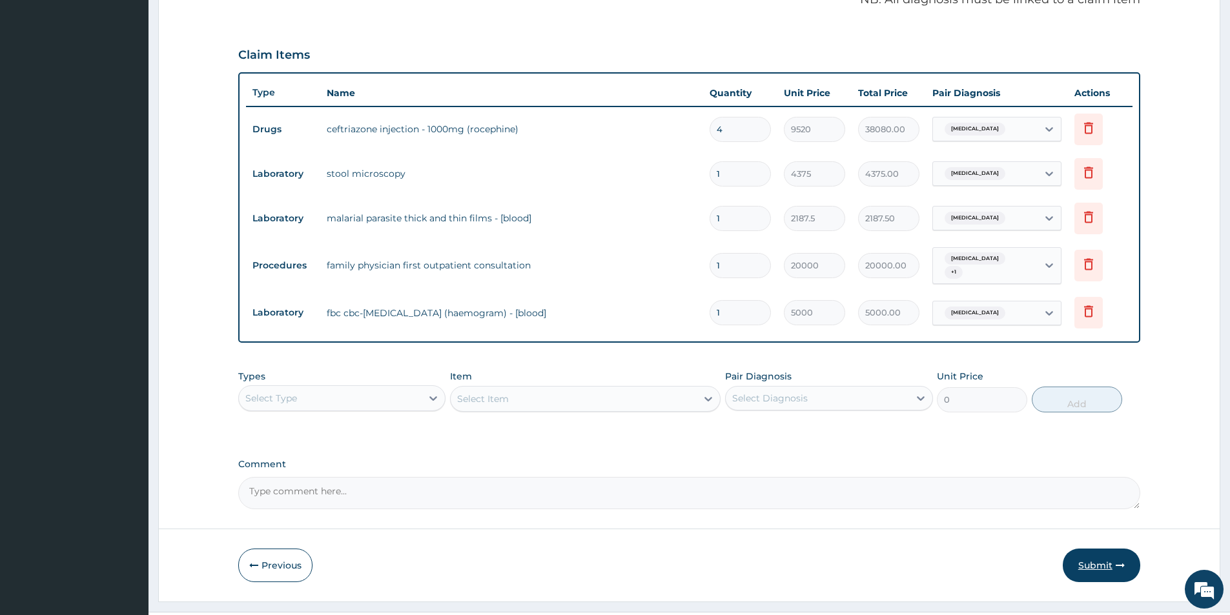
click at [1091, 560] on button "Submit" at bounding box center [1100, 566] width 77 height 34
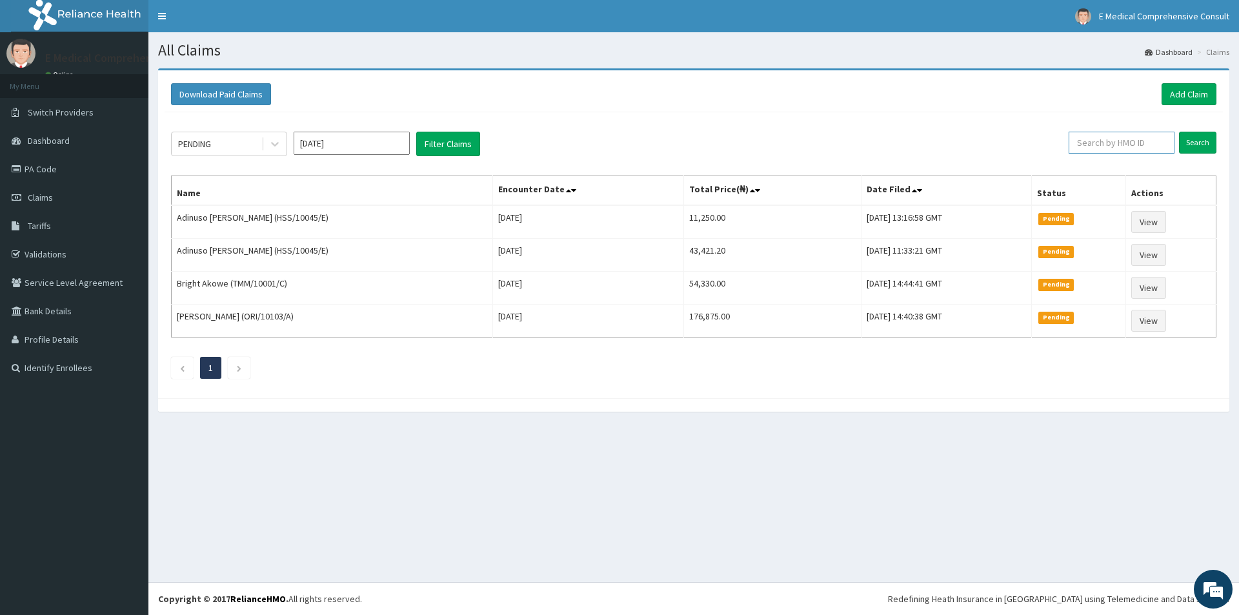
click at [1128, 146] on input "text" at bounding box center [1122, 143] width 106 height 22
paste input "KRE/10024/A"
type input "KRE/10024/A"
click at [1202, 136] on input "Search" at bounding box center [1197, 143] width 37 height 22
